Goal: Information Seeking & Learning: Learn about a topic

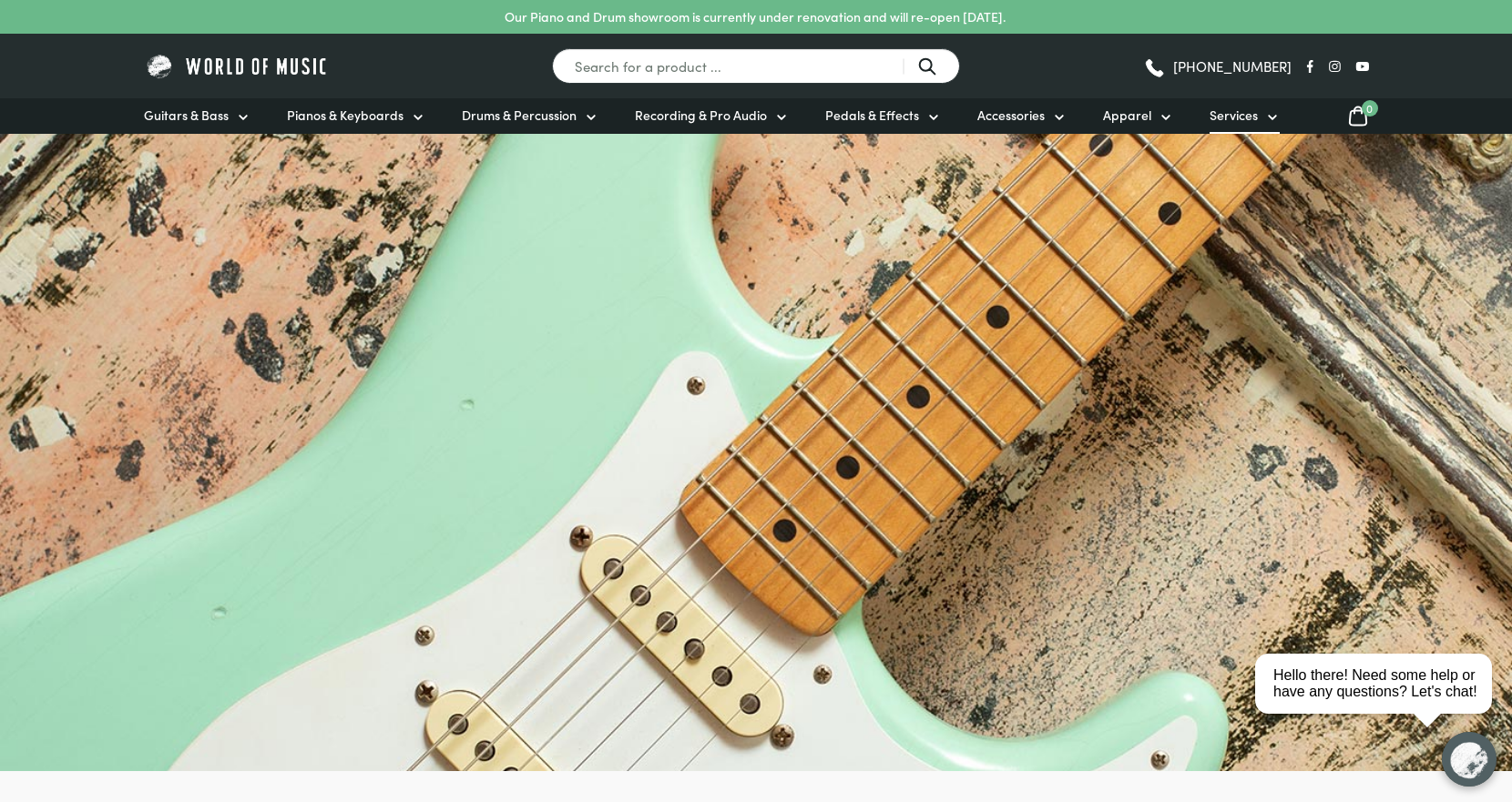
click at [1256, 121] on link "Services" at bounding box center [1244, 116] width 70 height 35
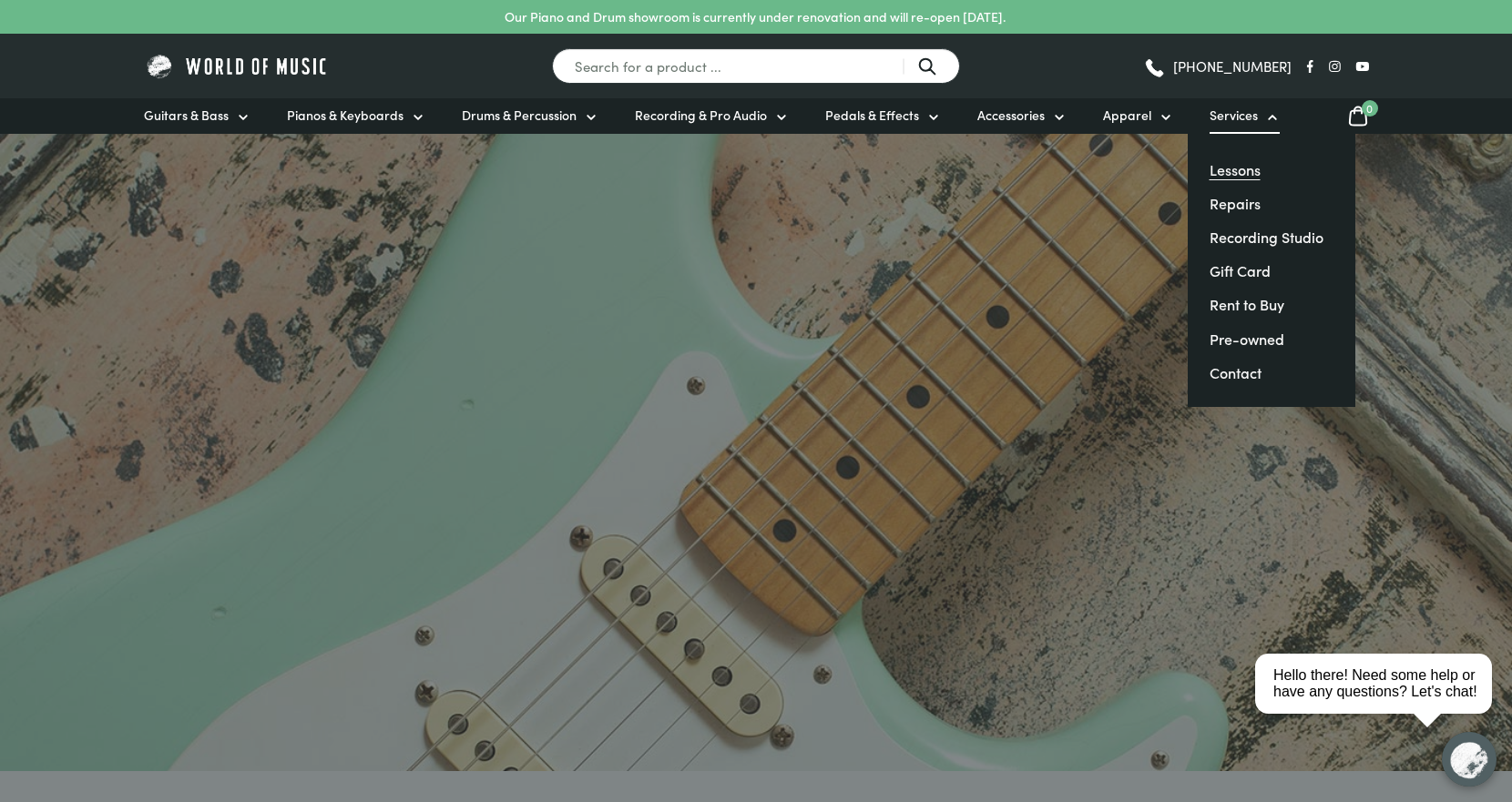
click at [1235, 172] on link "Lessons" at bounding box center [1235, 169] width 51 height 20
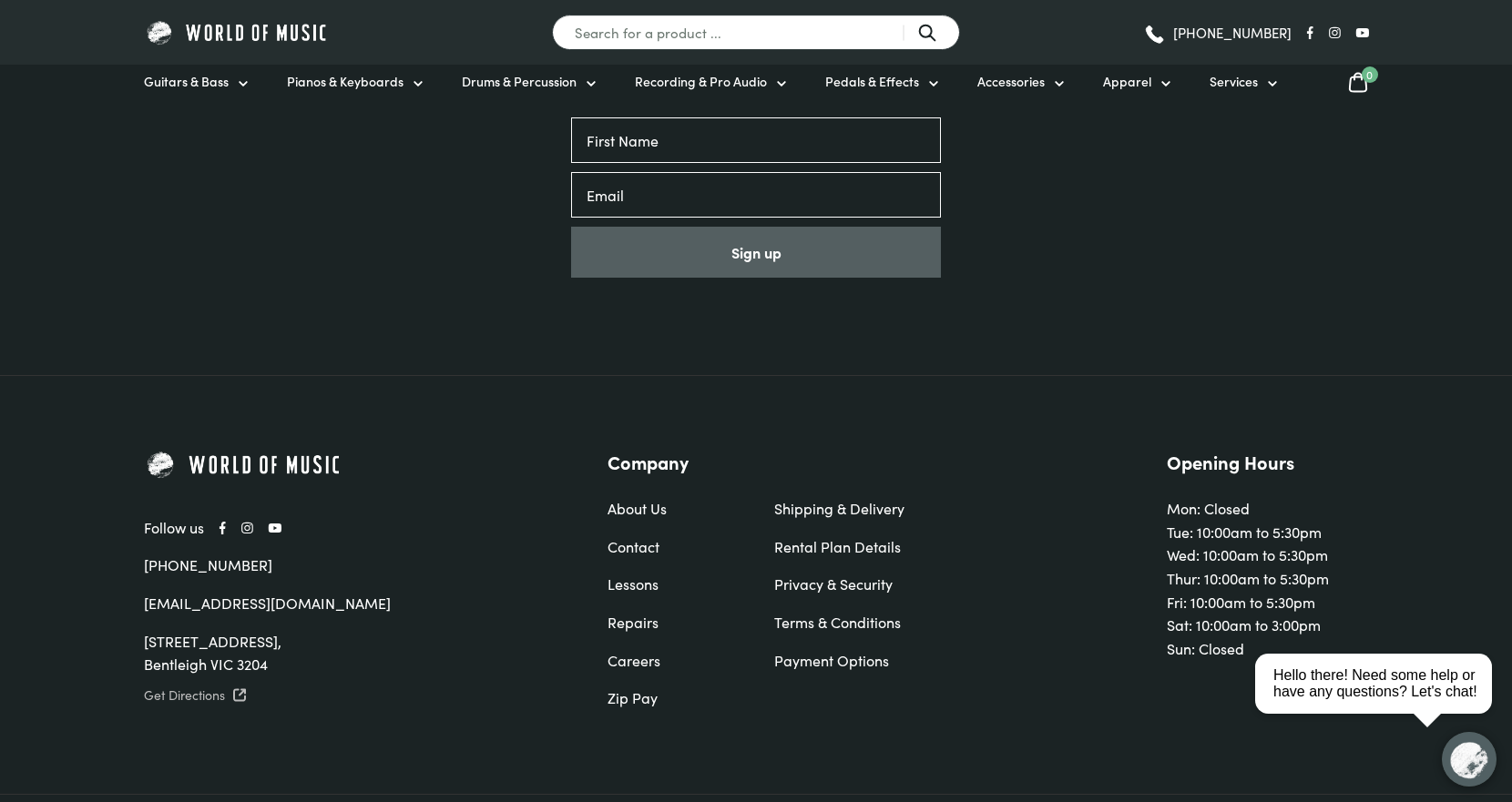
scroll to position [4321, 0]
click at [660, 494] on link "About Us" at bounding box center [673, 505] width 130 height 23
